Goal: Task Accomplishment & Management: Manage account settings

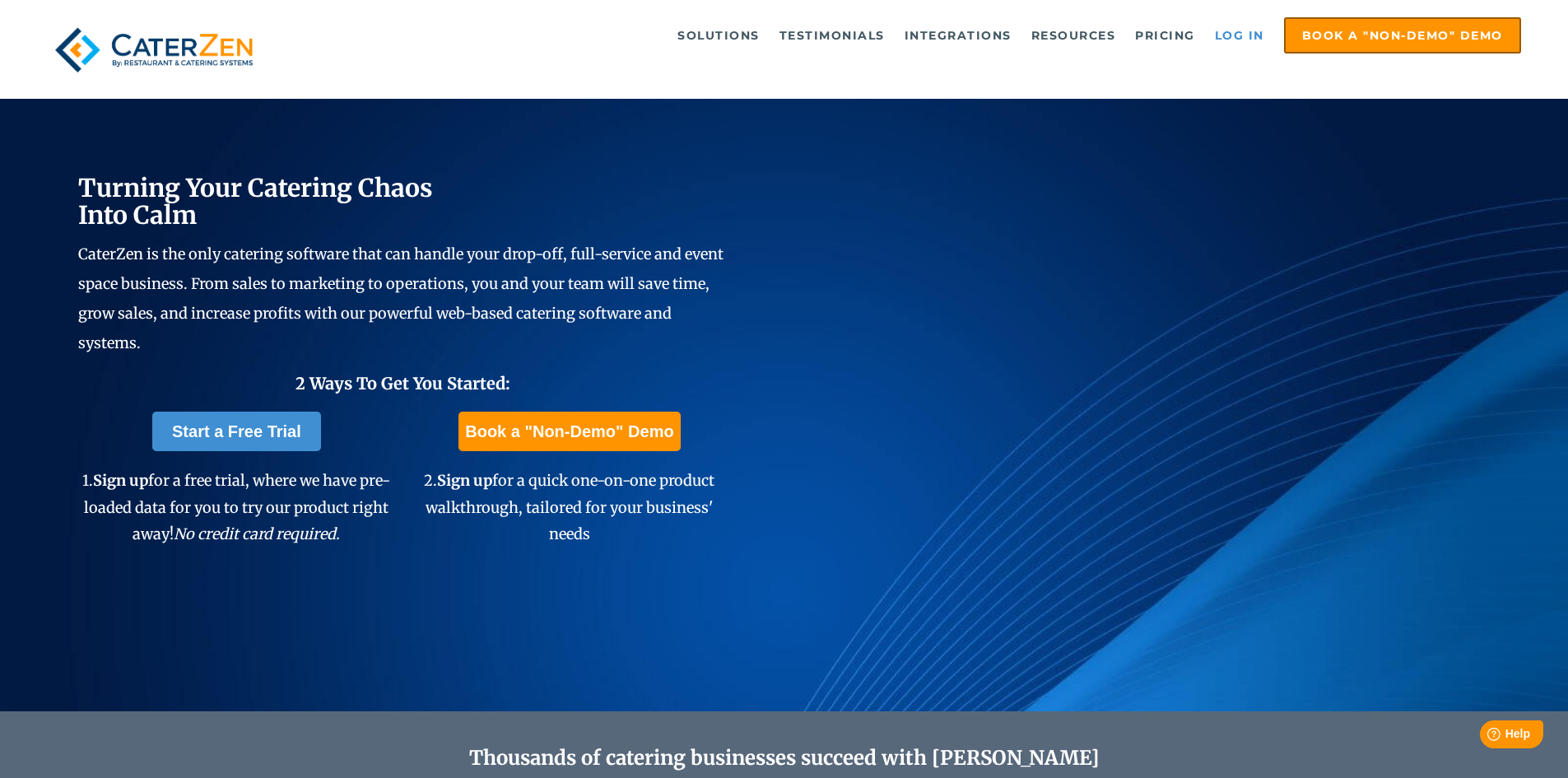
click at [1241, 34] on link "Log in" at bounding box center [1239, 35] width 66 height 33
click at [1255, 34] on link "Log in" at bounding box center [1239, 35] width 66 height 33
